Goal: Information Seeking & Learning: Learn about a topic

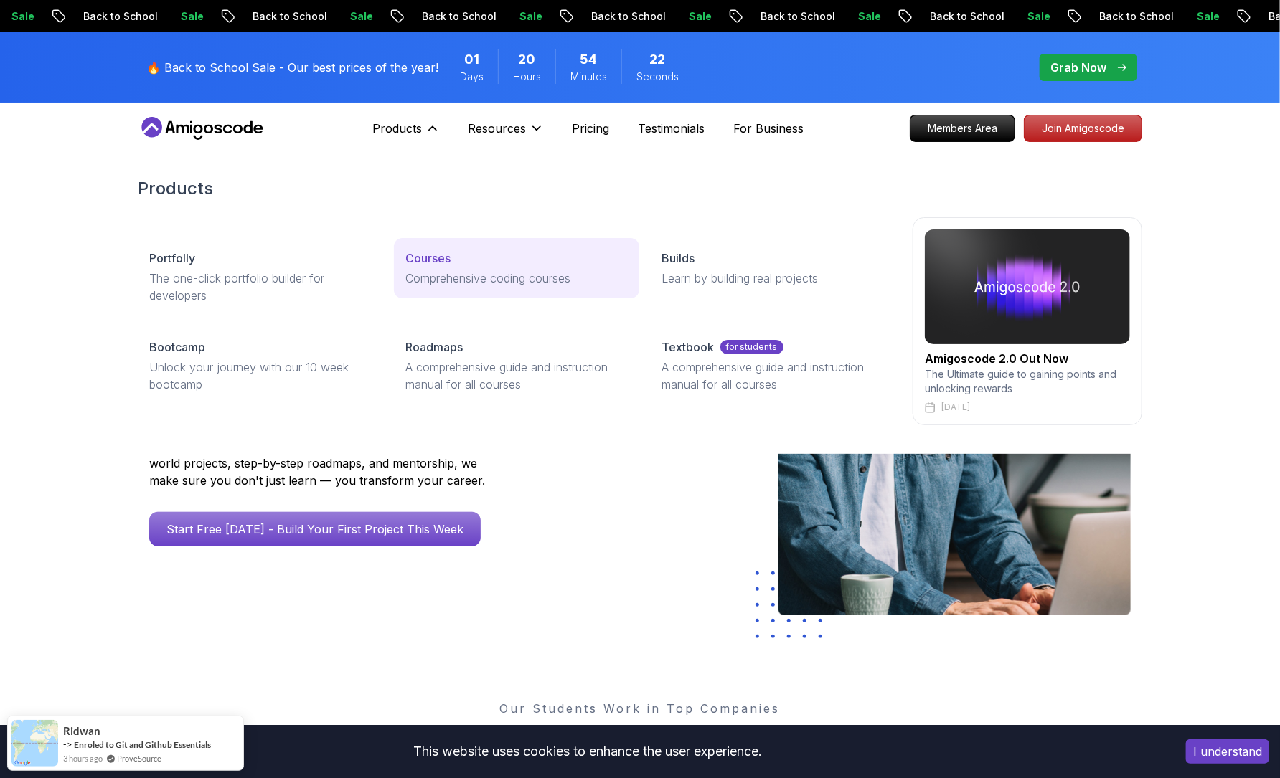
click at [466, 263] on div "Courses" at bounding box center [516, 258] width 222 height 17
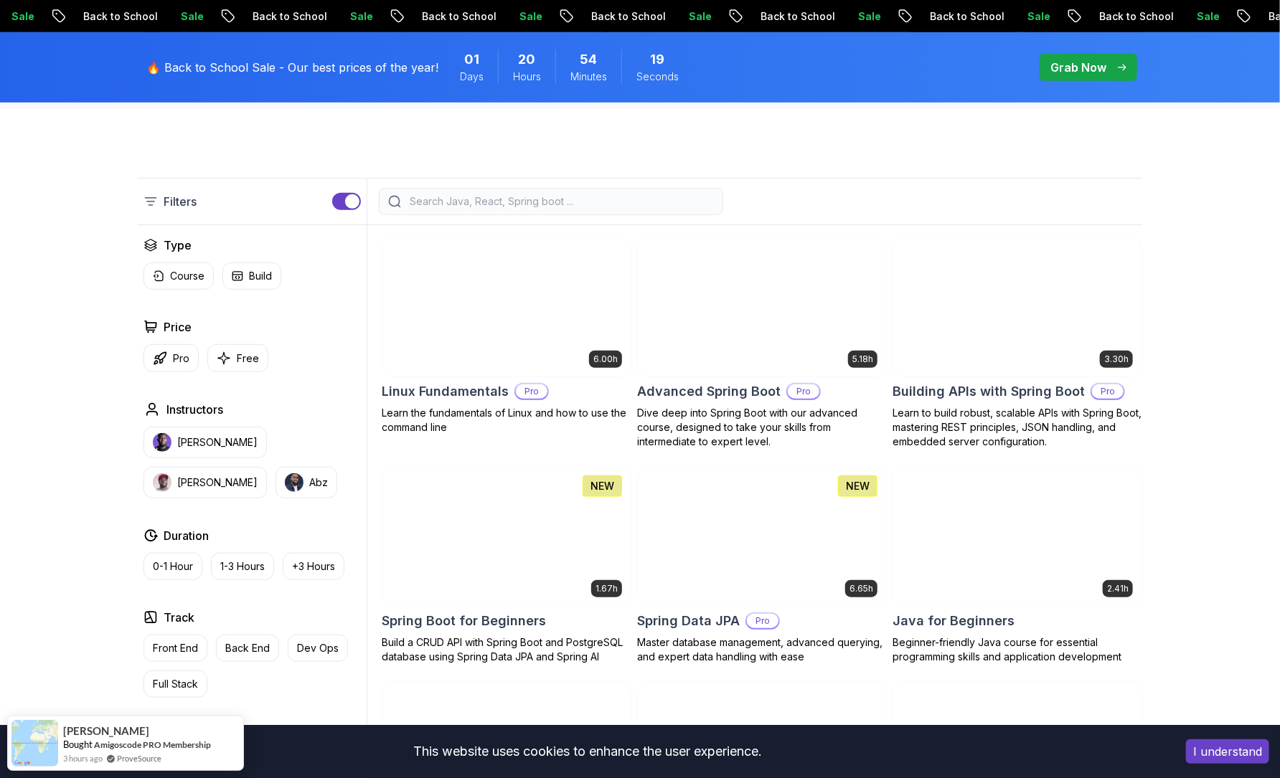
scroll to position [319, 0]
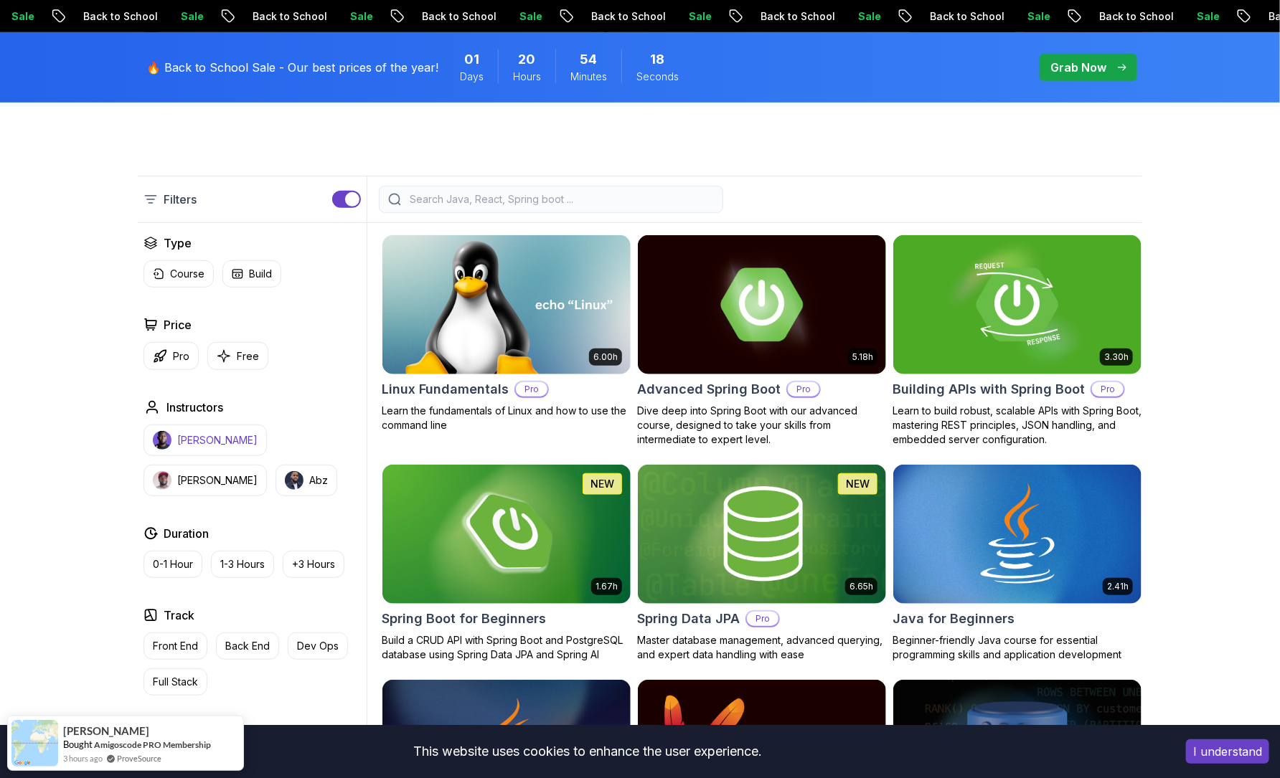
click at [190, 442] on p "[PERSON_NAME]" at bounding box center [217, 440] width 80 height 14
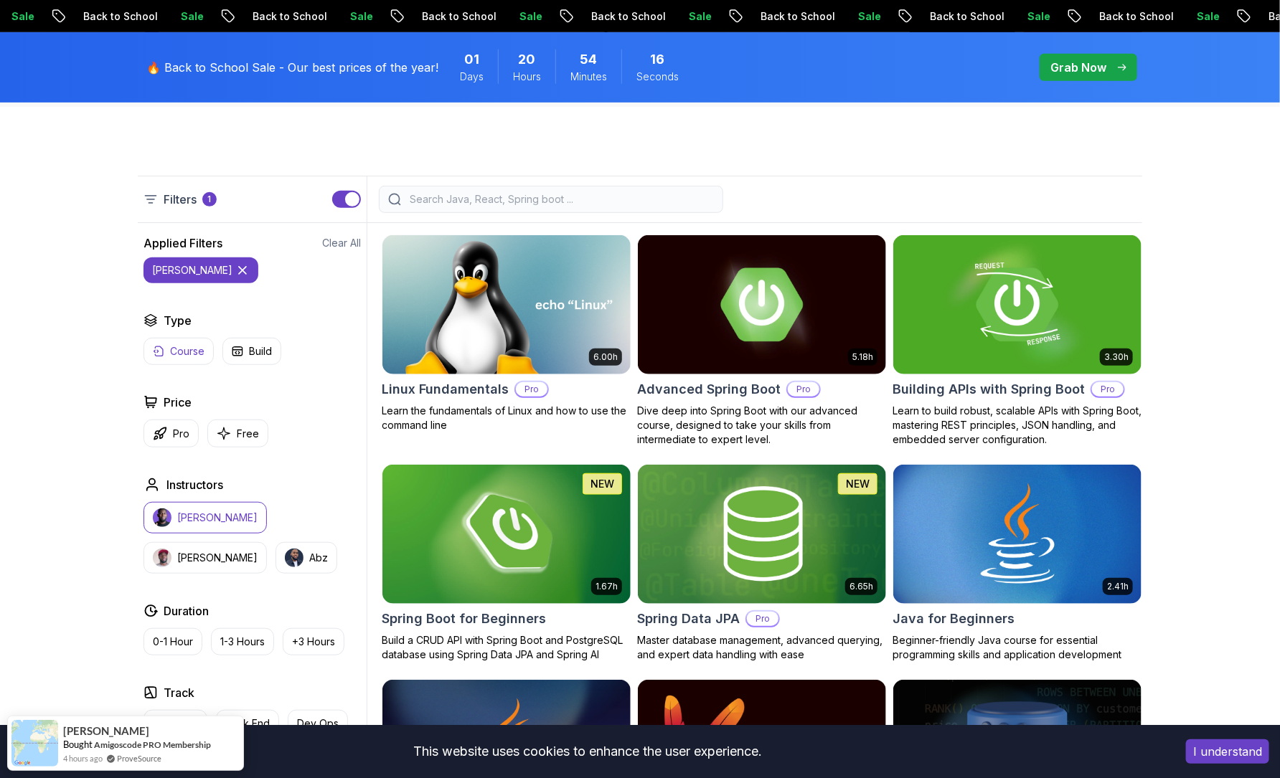
click at [181, 349] on p "Course" at bounding box center [187, 351] width 34 height 14
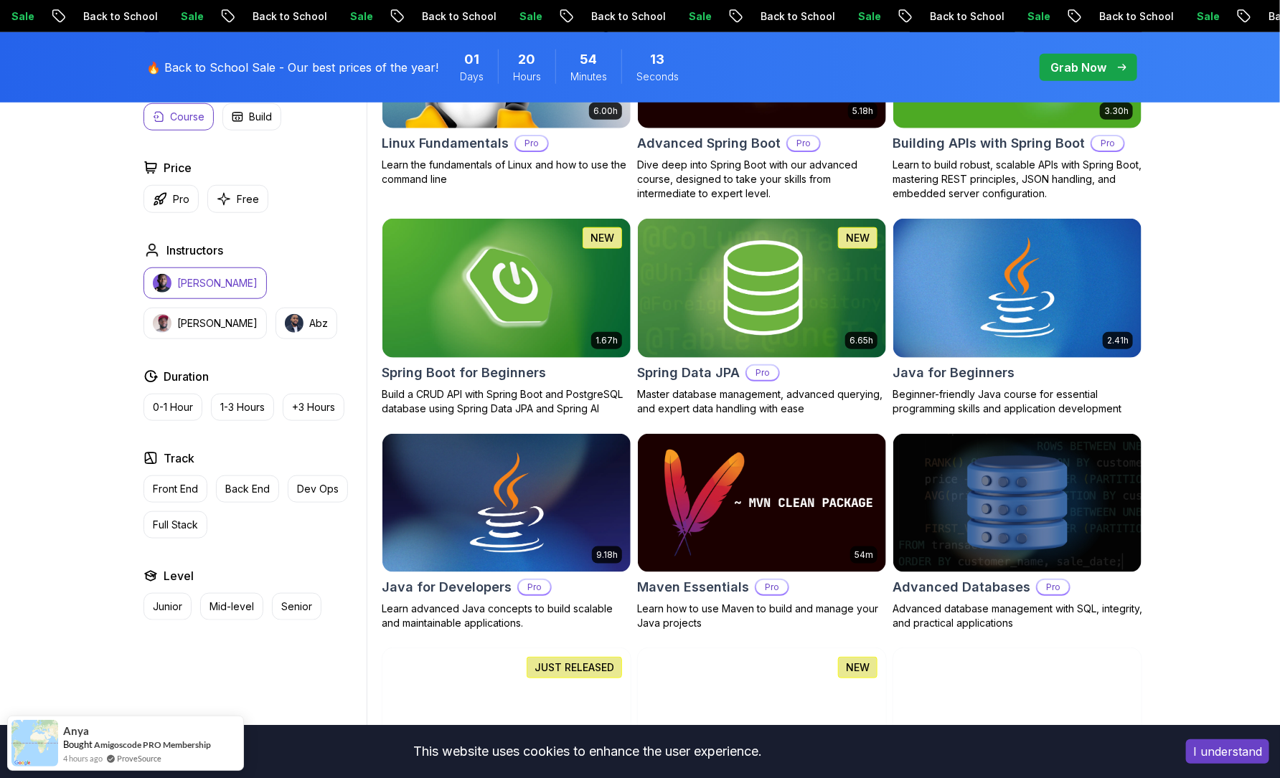
scroll to position [567, 0]
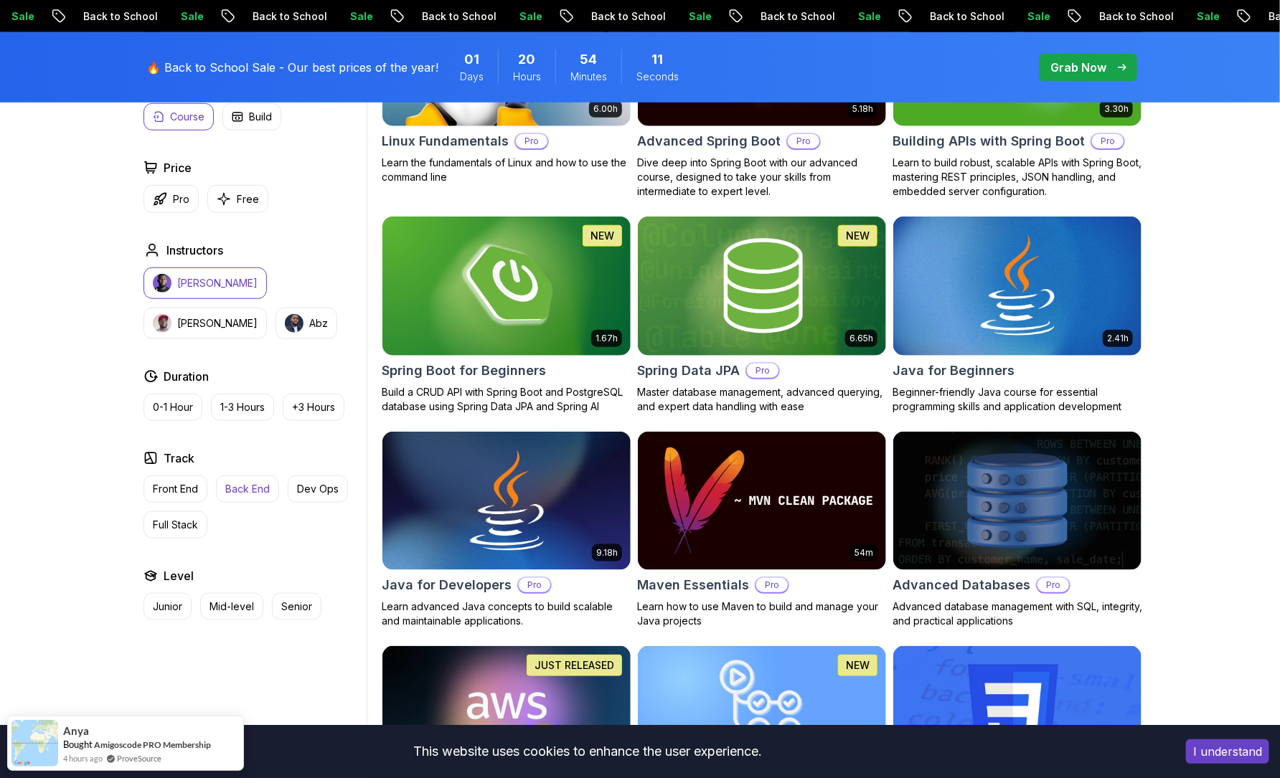
click at [254, 483] on p "Back End" at bounding box center [247, 489] width 44 height 14
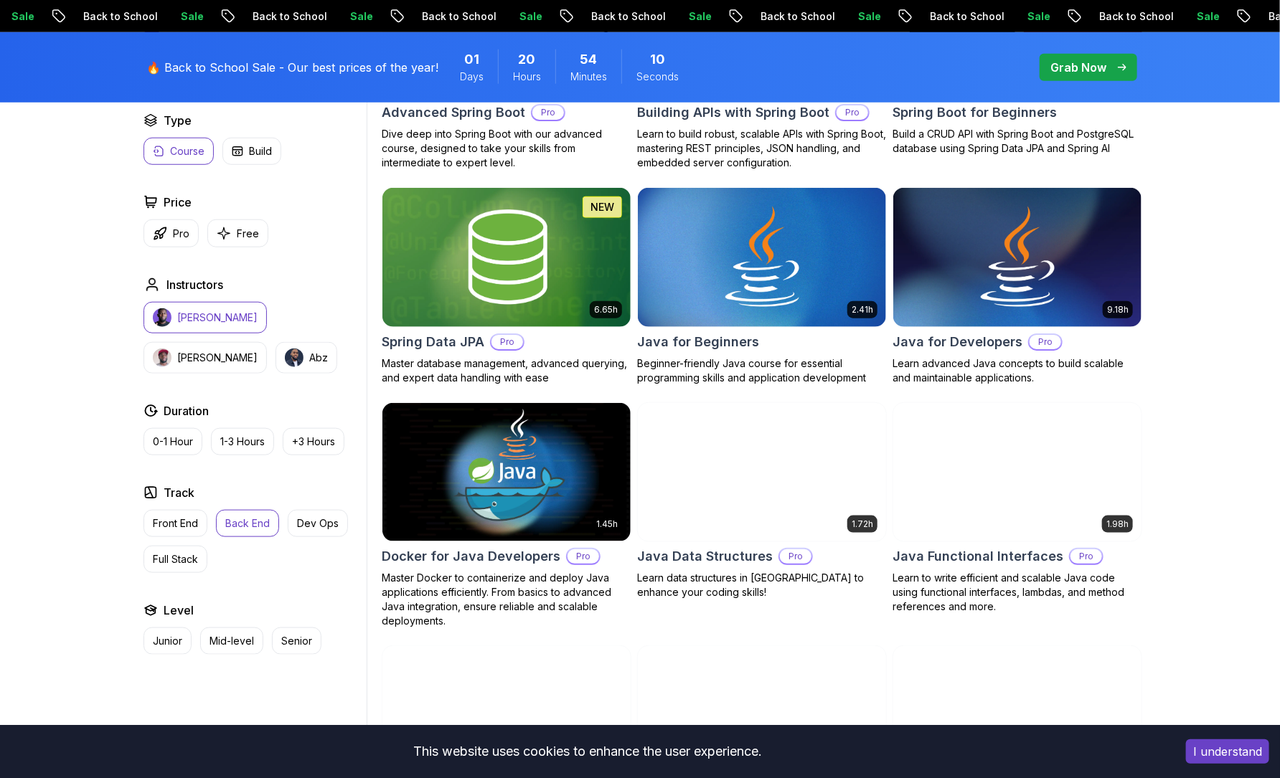
scroll to position [610, 0]
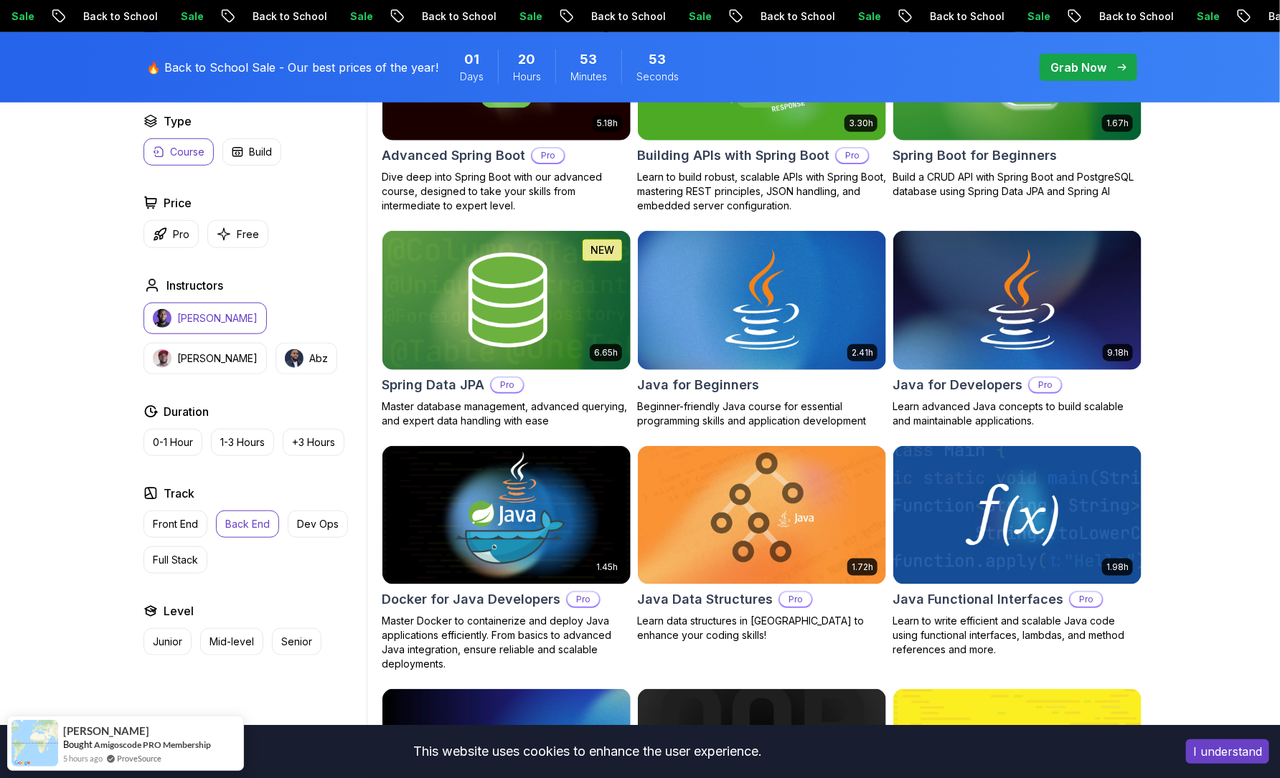
scroll to position [578, 0]
